Goal: Find specific page/section: Find specific page/section

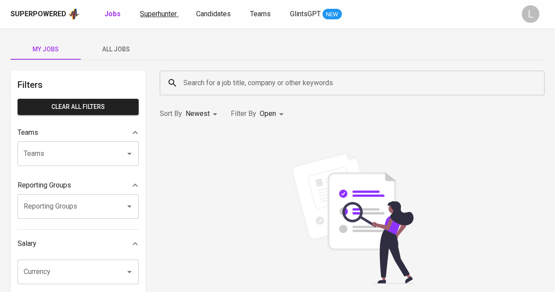
click at [162, 14] on span "Superhunter" at bounding box center [158, 14] width 37 height 8
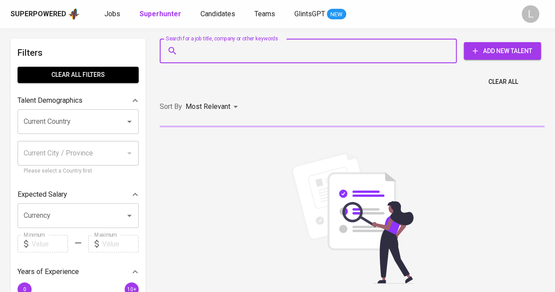
click at [202, 52] on input "Search for a job title, company or other keywords" at bounding box center [310, 51] width 259 height 17
paste input "[EMAIL_ADDRESS][DOMAIN_NAME]"
type input "[EMAIL_ADDRESS][DOMAIN_NAME]"
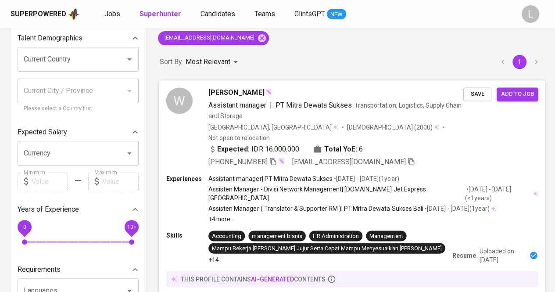
scroll to position [88, 0]
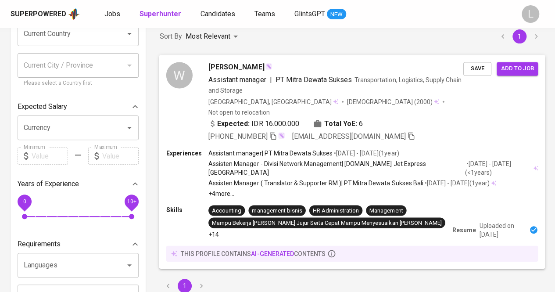
click at [231, 65] on span "[PERSON_NAME]" at bounding box center [236, 67] width 56 height 11
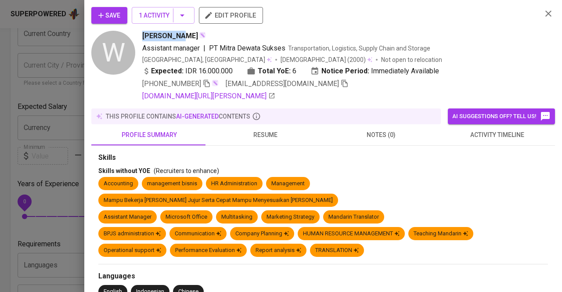
drag, startPoint x: 137, startPoint y: 32, endPoint x: 176, endPoint y: 34, distance: 38.3
click at [176, 34] on div "W [PERSON_NAME] Assistant manager | PT [PERSON_NAME] Sukses Transportation, Log…" at bounding box center [312, 66] width 443 height 71
copy span "[PERSON_NAME]"
click at [208, 86] on icon "button" at bounding box center [207, 83] width 6 height 7
click at [40, 74] on div at bounding box center [281, 146] width 562 height 292
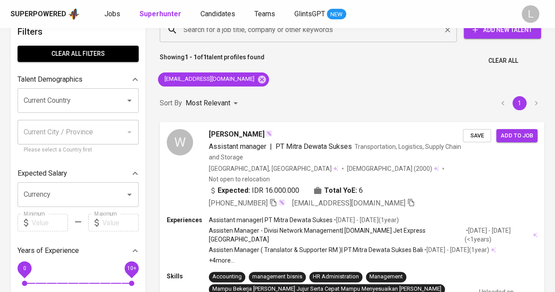
scroll to position [0, 0]
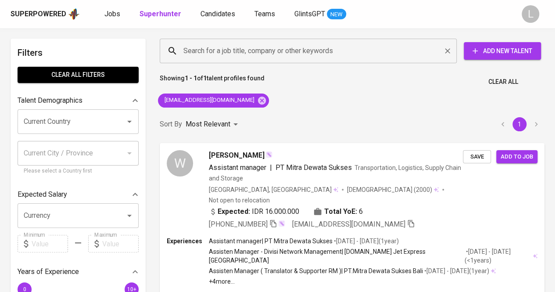
click at [257, 48] on input "Search for a job title, company or other keywords" at bounding box center [310, 51] width 259 height 17
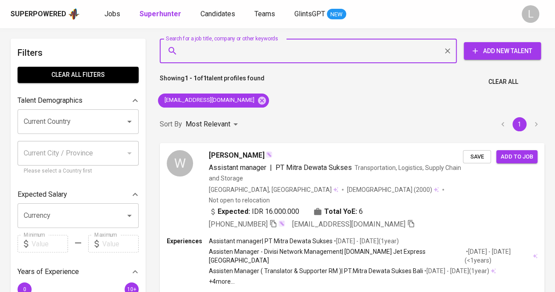
paste input "[EMAIL_ADDRESS][DOMAIN_NAME]"
type input "[EMAIL_ADDRESS][DOMAIN_NAME]"
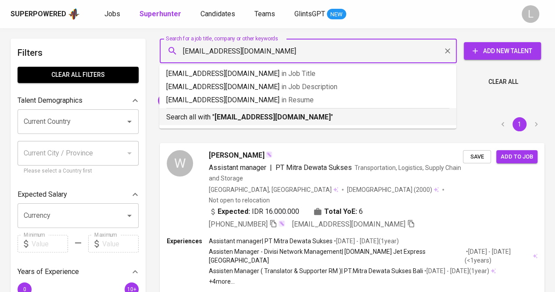
drag, startPoint x: 257, startPoint y: 110, endPoint x: 252, endPoint y: 108, distance: 6.1
click at [257, 110] on div "Search all with " [EMAIL_ADDRESS][DOMAIN_NAME] "" at bounding box center [307, 115] width 283 height 14
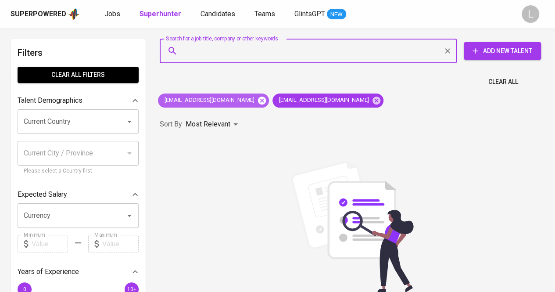
click at [257, 100] on icon at bounding box center [262, 101] width 10 height 10
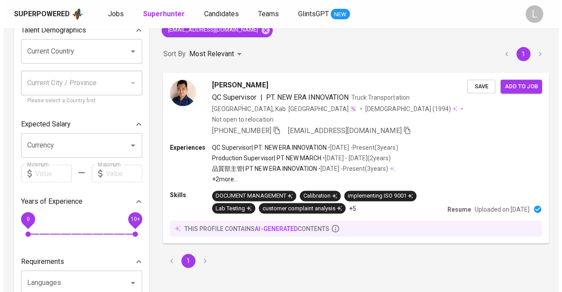
scroll to position [88, 0]
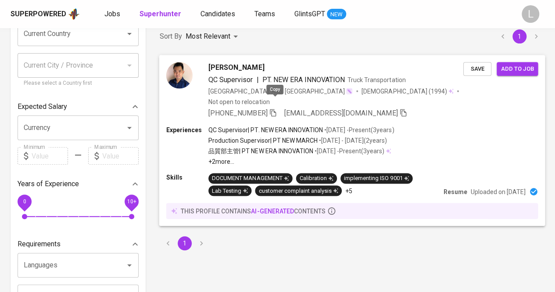
click at [273, 108] on icon "button" at bounding box center [273, 112] width 8 height 8
click at [234, 72] on span "[PERSON_NAME]" at bounding box center [236, 67] width 56 height 11
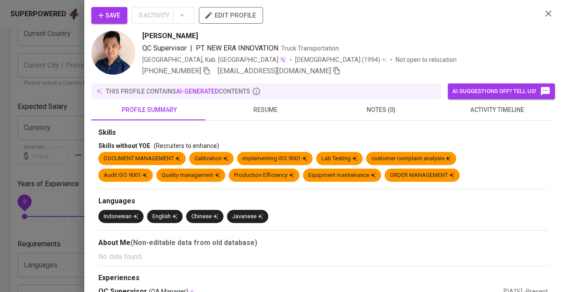
drag, startPoint x: 132, startPoint y: 35, endPoint x: 140, endPoint y: 0, distance: 35.2
click at [219, 35] on div "[PERSON_NAME] QC Supervisor | PT. NEW ERA INNOVATION Truck Transportation [GEOG…" at bounding box center [312, 54] width 443 height 46
copy span "[PERSON_NAME]"
